Goal: Find specific page/section: Find specific page/section

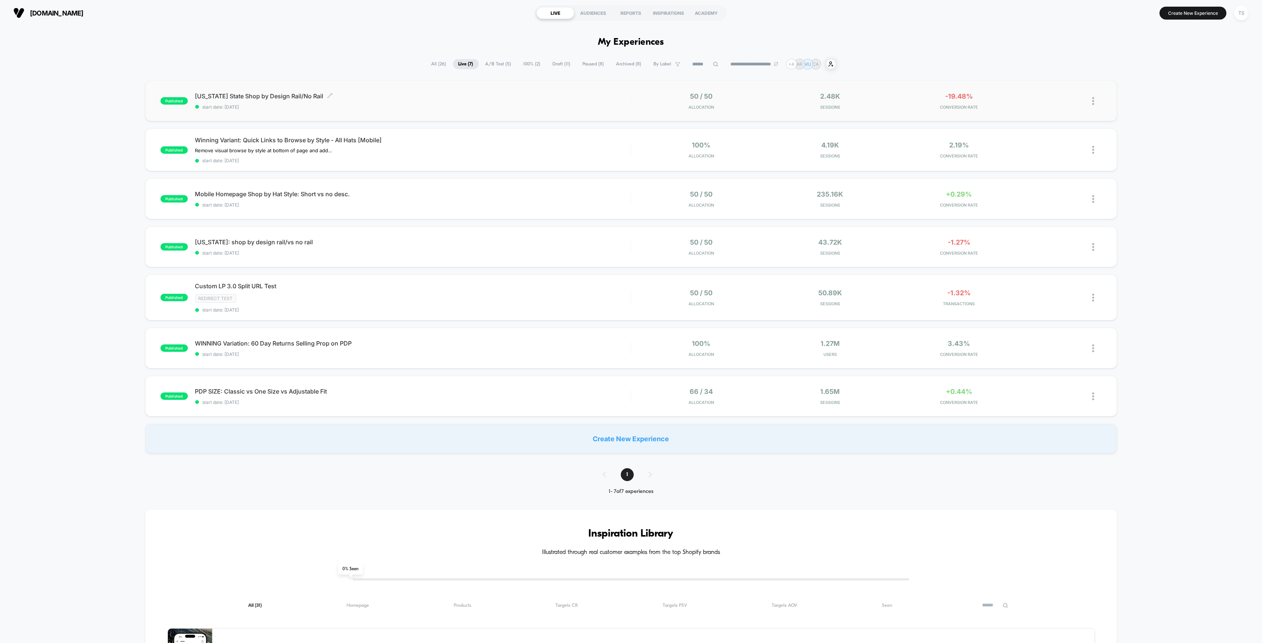
click at [277, 96] on span "Ohio State Shop by Design Rail/No Rail Click to edit experience details" at bounding box center [412, 95] width 435 height 7
